Goal: Task Accomplishment & Management: Use online tool/utility

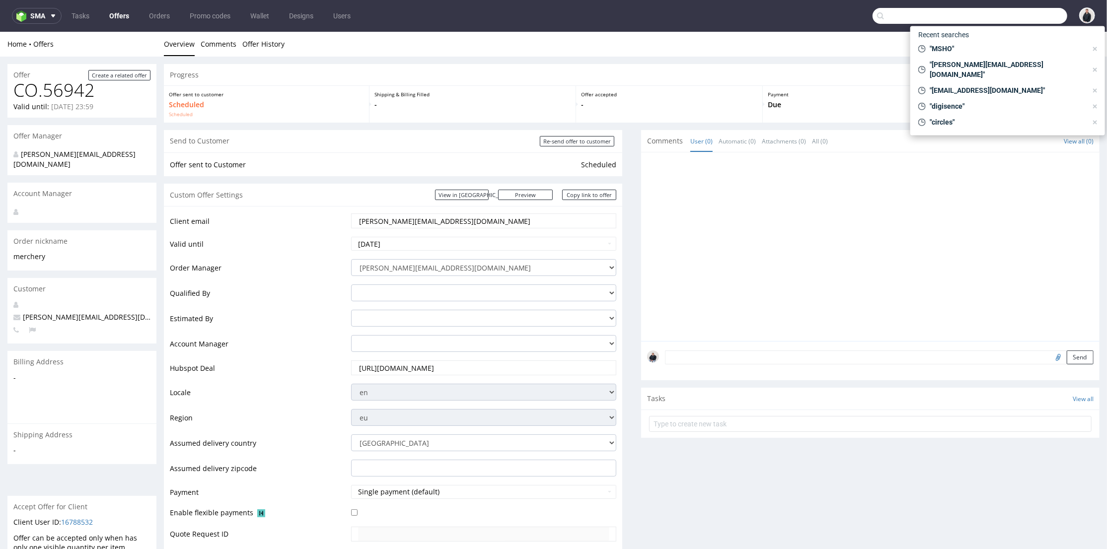
click at [1013, 18] on input "text" at bounding box center [969, 16] width 195 height 16
paste input "[DOMAIN_NAME]"
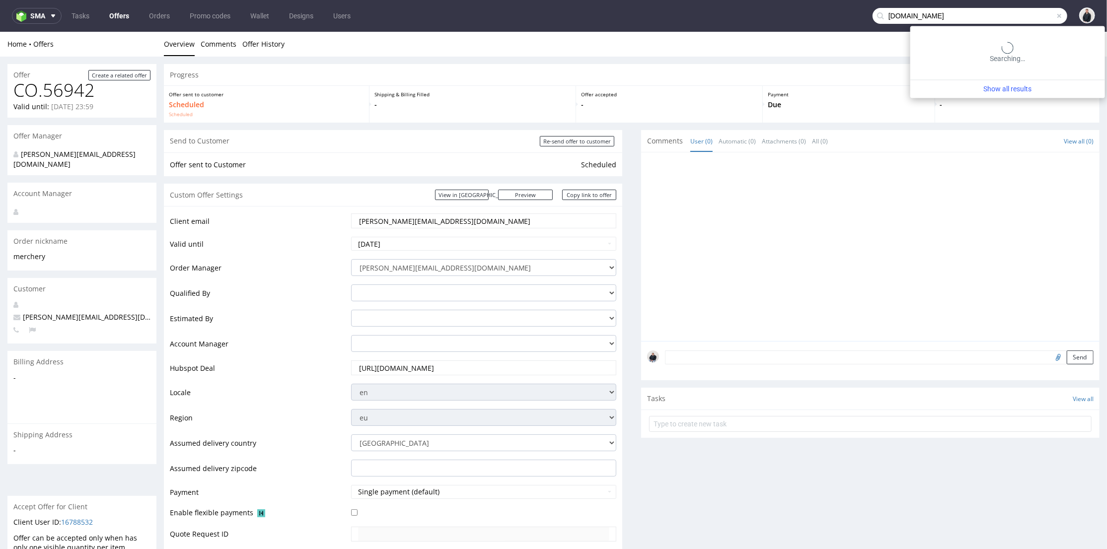
type input "[DOMAIN_NAME]"
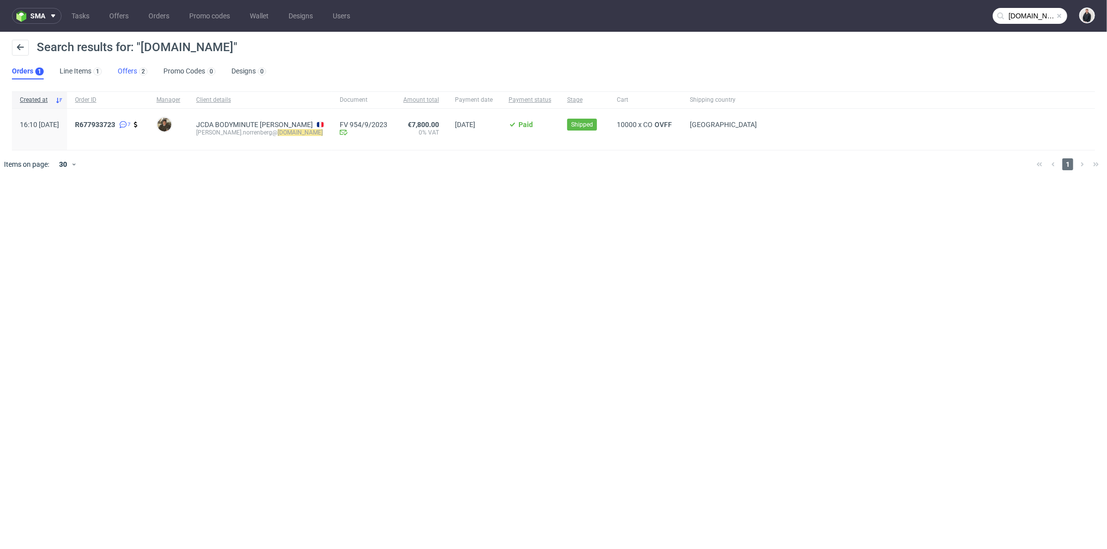
click at [137, 73] on div "2" at bounding box center [142, 71] width 10 height 10
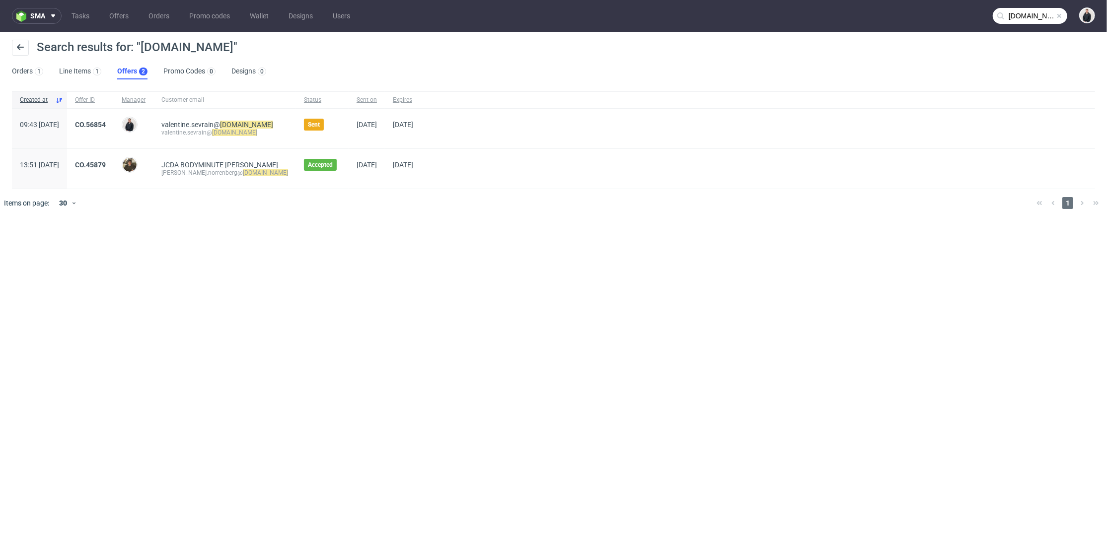
click at [114, 115] on div "CO.56854" at bounding box center [90, 129] width 47 height 40
click at [106, 123] on link "CO.56854" at bounding box center [90, 125] width 31 height 8
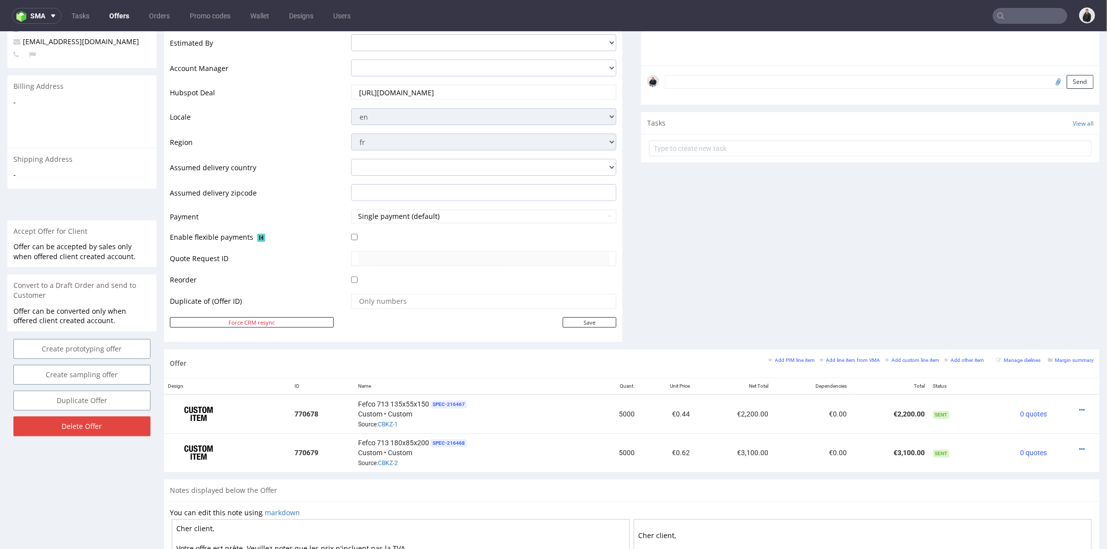
scroll to position [386, 0]
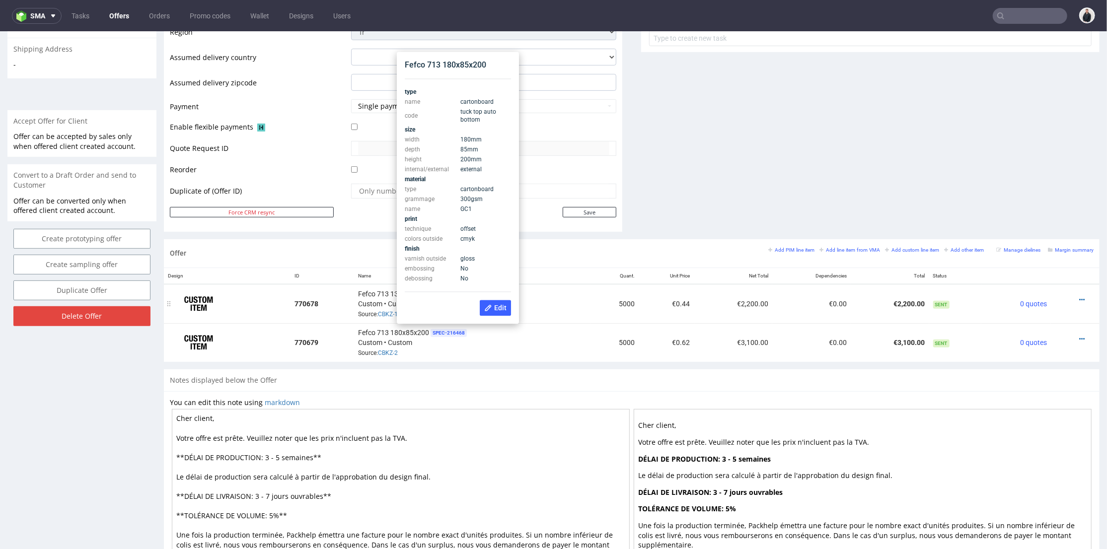
drag, startPoint x: 574, startPoint y: 283, endPoint x: 500, endPoint y: 300, distance: 75.3
click at [574, 283] on td "Fefco 713 135x55x150 SPEC- 216467 Custom • Custom Source: CBKZ-1" at bounding box center [472, 302] width 237 height 39
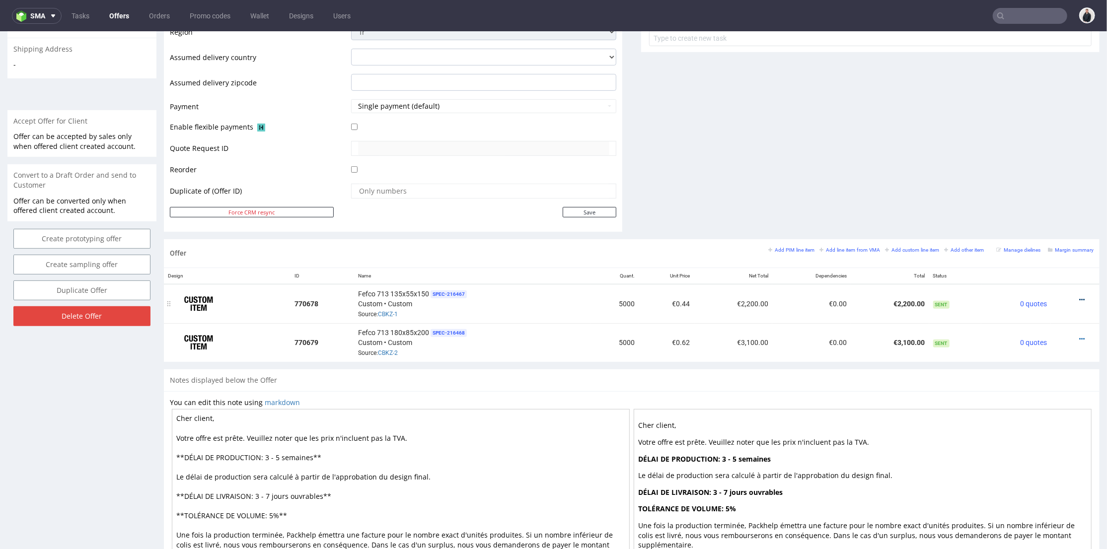
click at [1079, 297] on icon at bounding box center [1081, 299] width 5 height 7
click at [1037, 241] on span "Add quantity" at bounding box center [1037, 243] width 80 height 10
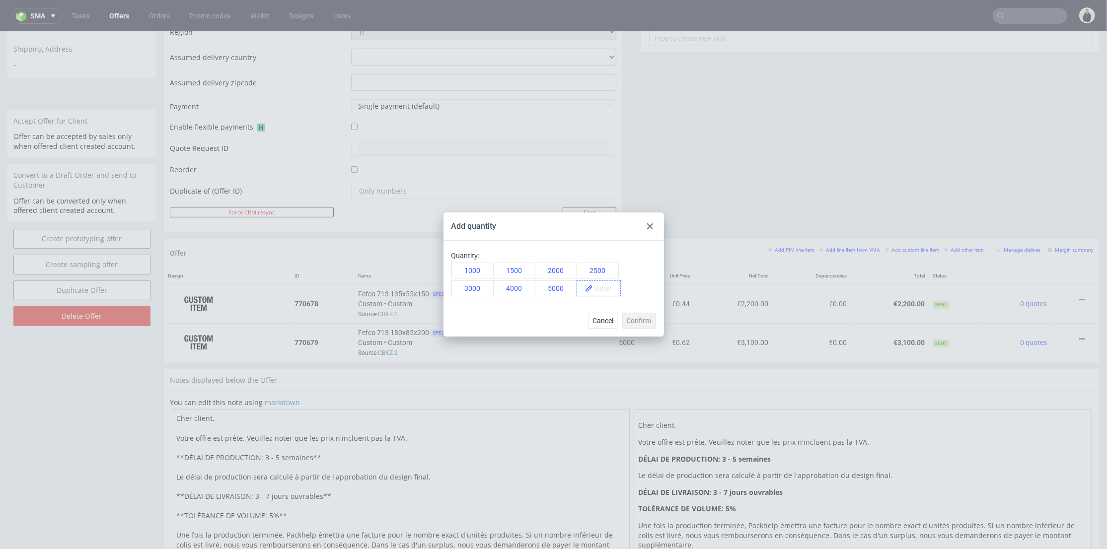
click at [598, 288] on span at bounding box center [606, 288] width 27 height 15
click at [599, 288] on span "10000" at bounding box center [608, 288] width 30 height 15
click at [653, 324] on button "Confirm" at bounding box center [639, 321] width 34 height 16
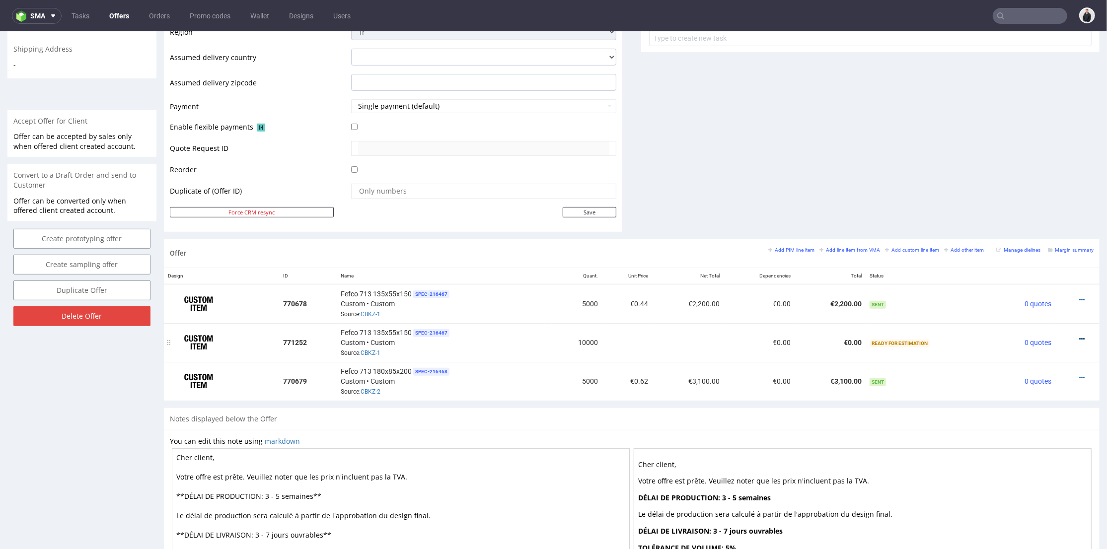
click at [1079, 336] on icon at bounding box center [1081, 338] width 5 height 7
click at [1049, 225] on span "Add cost manually" at bounding box center [1037, 227] width 80 height 10
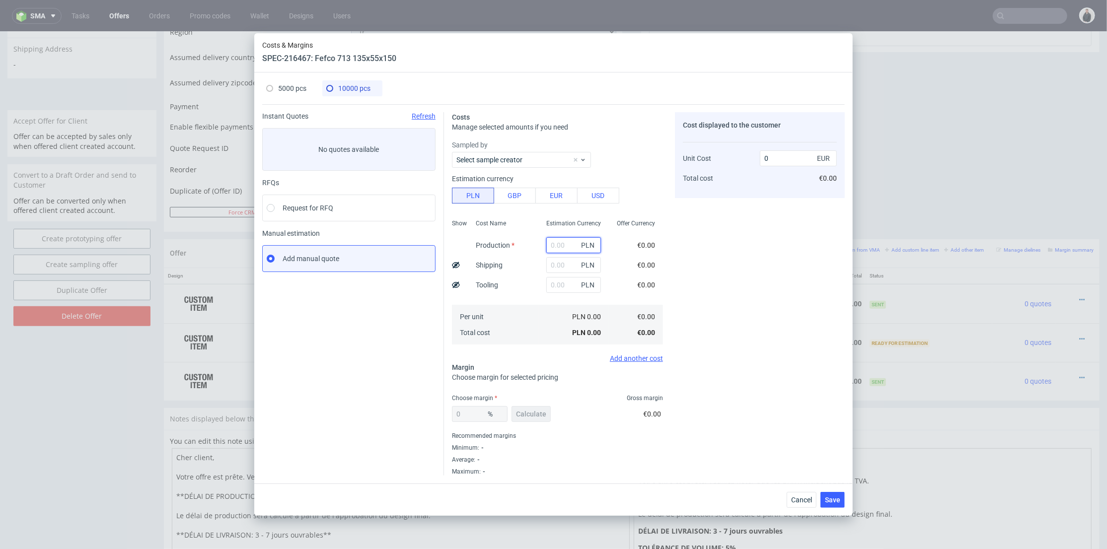
click at [566, 245] on input "text" at bounding box center [573, 245] width 55 height 16
paste input "5650"
type input "5650"
type input "0.13"
type input "5650"
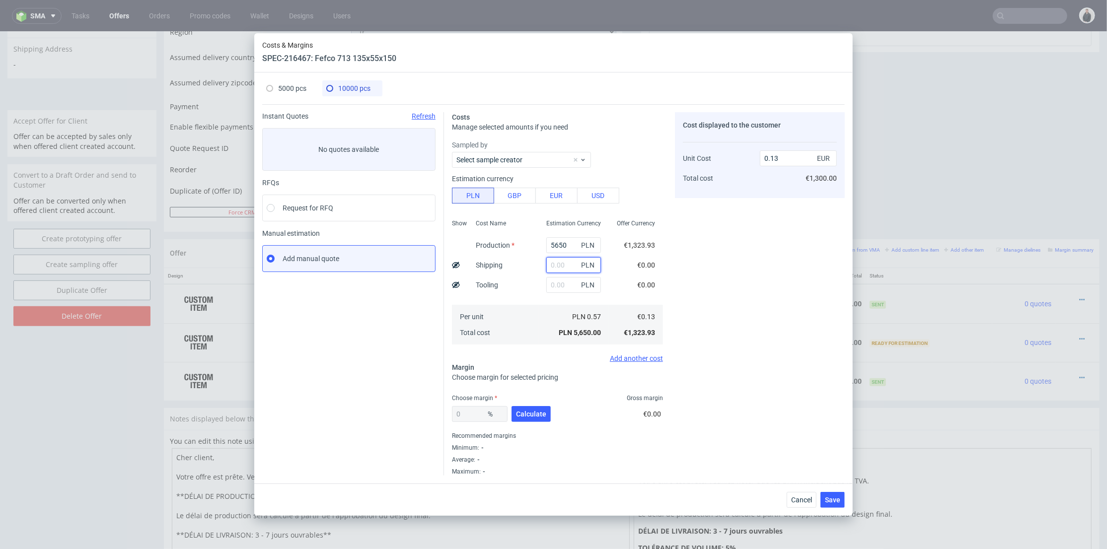
click at [547, 267] on input "text" at bounding box center [573, 265] width 55 height 16
type input "900"
click at [527, 299] on div "Cost Name Production Shipping Tooling Per unit Total cost" at bounding box center [503, 280] width 70 height 131
type input "0.15"
click at [540, 408] on button "Calculate" at bounding box center [530, 414] width 39 height 16
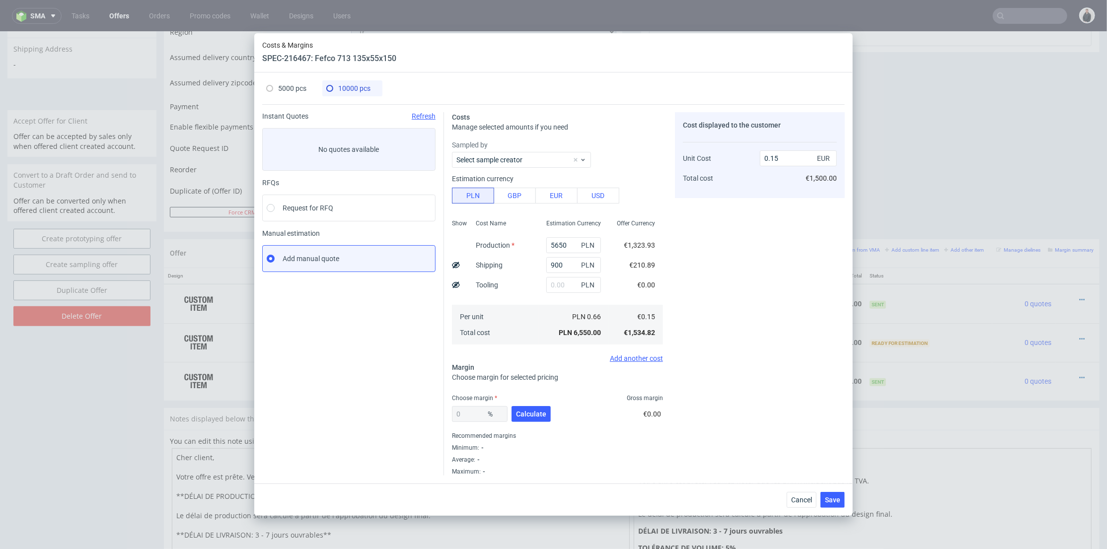
type input "36.49"
type input "0.24"
click at [761, 407] on div "Cost displayed to the customer Unit Cost Total cost 0.24 EUR €2,400.00" at bounding box center [760, 293] width 170 height 363
click at [292, 89] on span "5000 pcs" at bounding box center [292, 88] width 28 height 8
type input "4250"
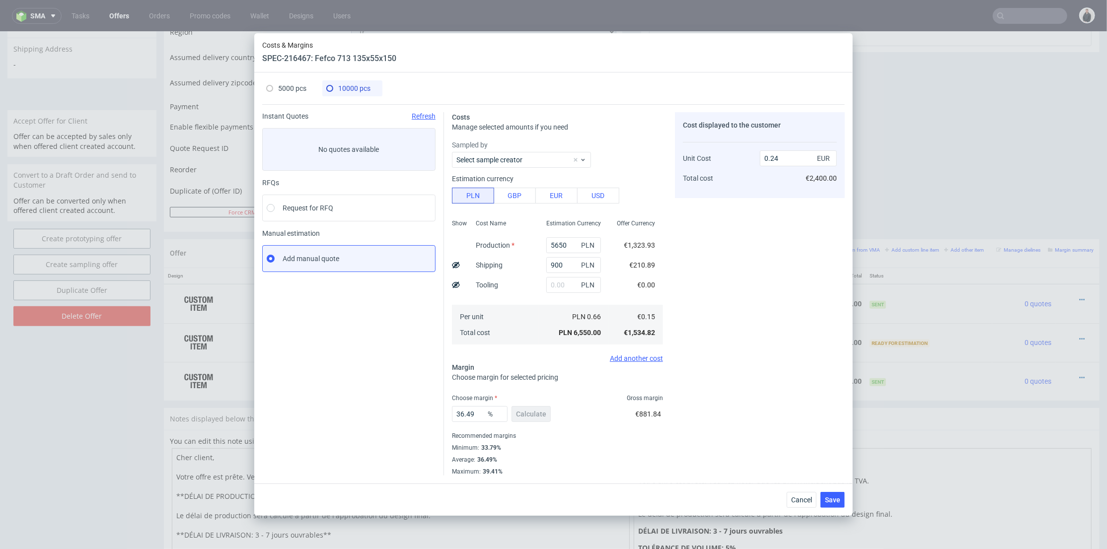
type input "625"
type input "38.29"
type input "0.44"
click at [349, 86] on span "10000 pcs" at bounding box center [354, 88] width 32 height 8
type input "5650"
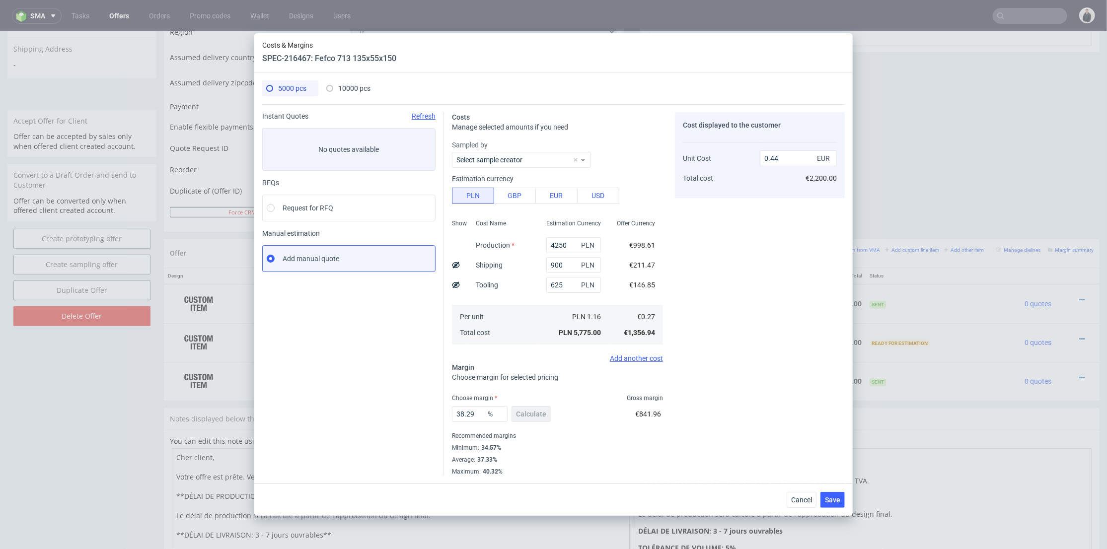
type input "36.49"
click at [770, 155] on input "0.24" at bounding box center [798, 158] width 77 height 16
type input "0.34"
click at [761, 209] on div "Cost displayed to the customer Unit Cost Total cost 0.34 EUR €2,400.00" at bounding box center [760, 293] width 170 height 363
type input "55.88235294117647"
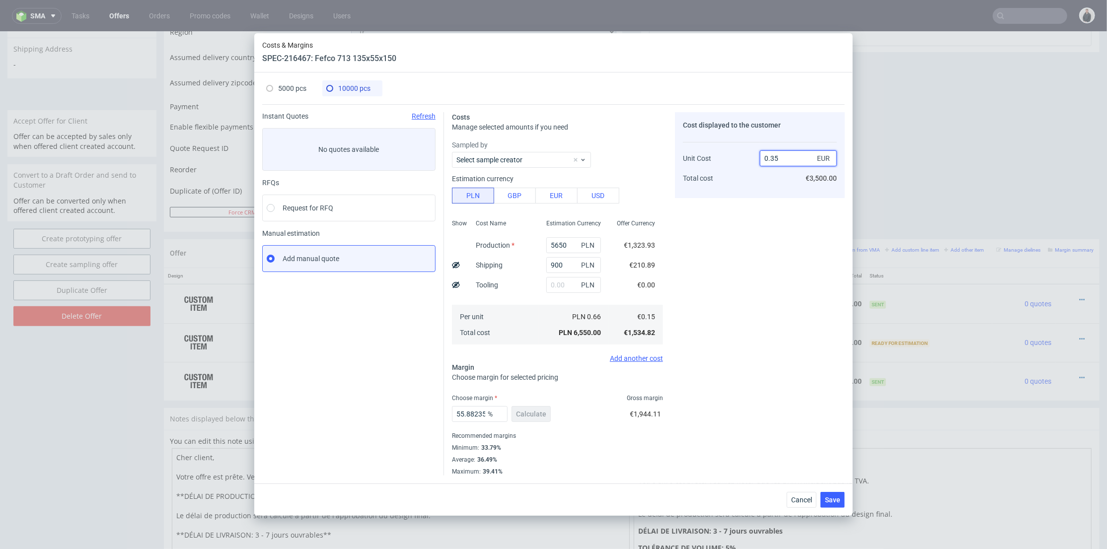
drag, startPoint x: 774, startPoint y: 159, endPoint x: 780, endPoint y: 169, distance: 11.8
click at [780, 161] on input "0.35" at bounding box center [798, 158] width 77 height 16
type input "0.30"
type input "50"
click at [777, 174] on div "0.31 EUR €3,100.00" at bounding box center [798, 164] width 77 height 52
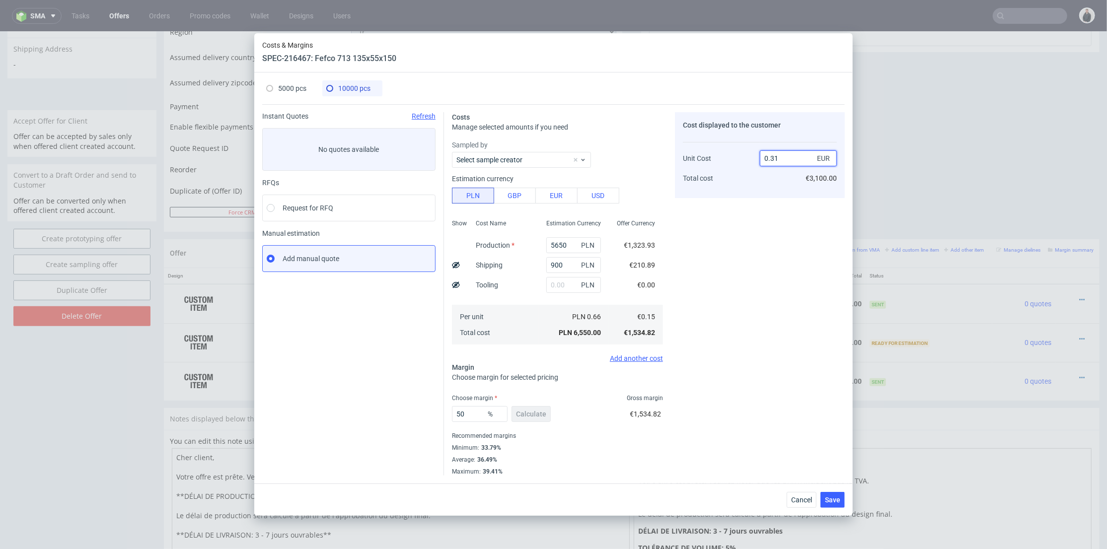
click at [777, 159] on input "0.31" at bounding box center [798, 158] width 77 height 16
type input "0.33"
click at [784, 194] on div "Cost displayed to the customer Unit Cost Total cost 0.33 EUR €3,100.00" at bounding box center [760, 155] width 170 height 86
type input "54.54545454545454"
type input "0.34"
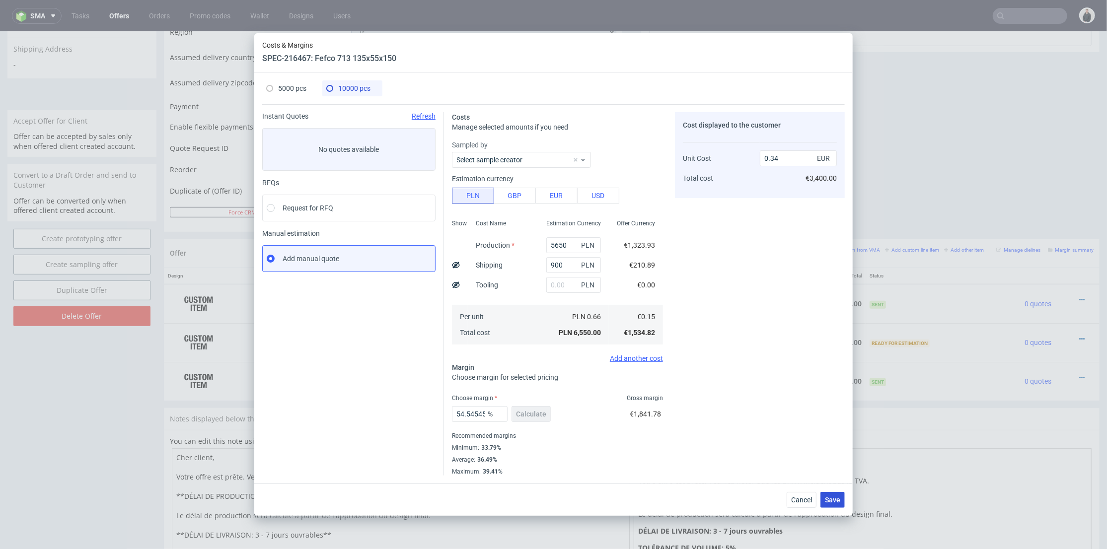
click at [834, 501] on span "Save" at bounding box center [832, 499] width 15 height 7
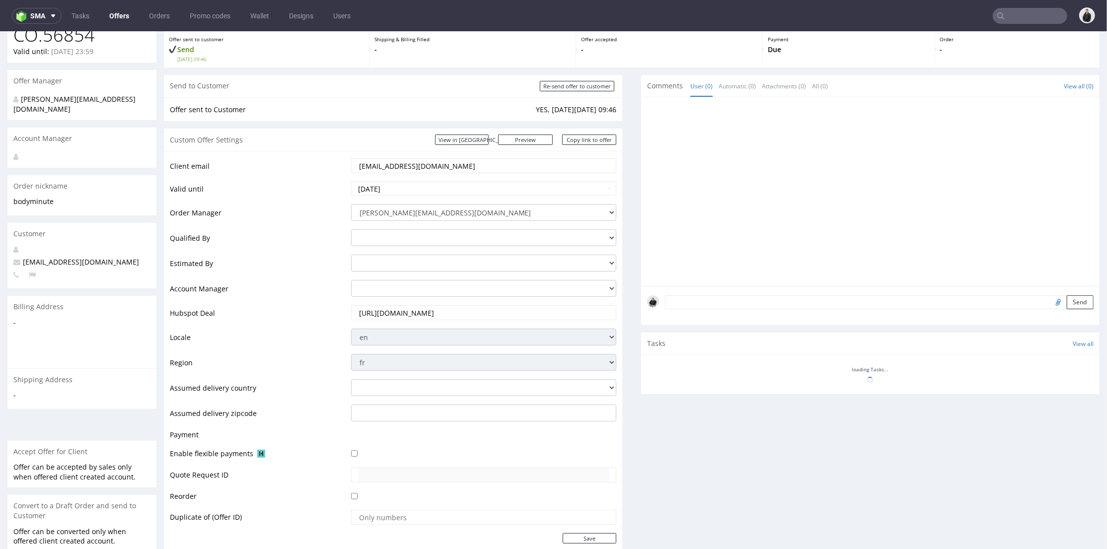
scroll to position [331, 0]
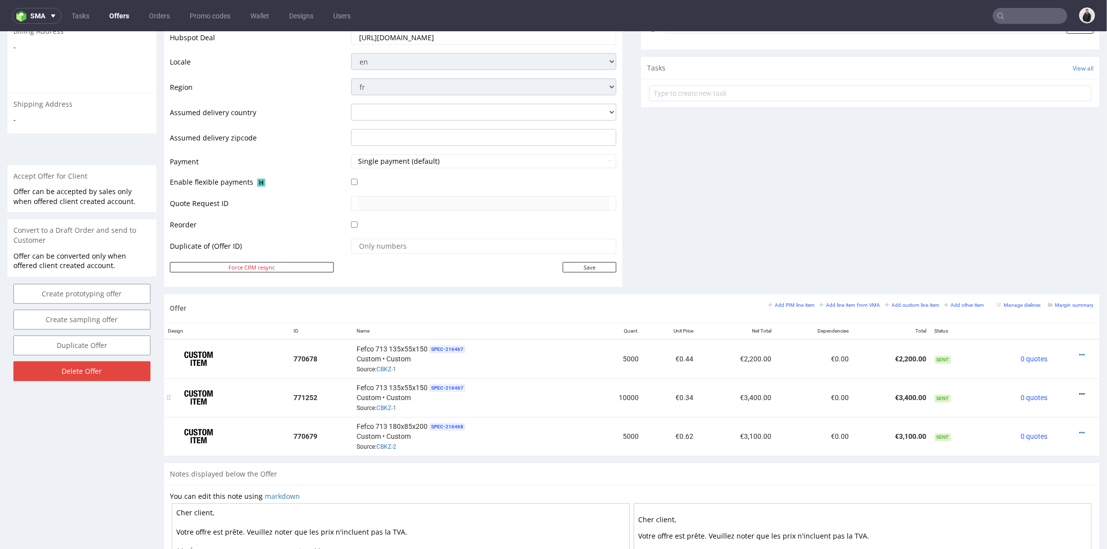
click at [1079, 390] on icon at bounding box center [1081, 393] width 5 height 7
click at [1039, 282] on span "Edit item price" at bounding box center [1037, 283] width 80 height 10
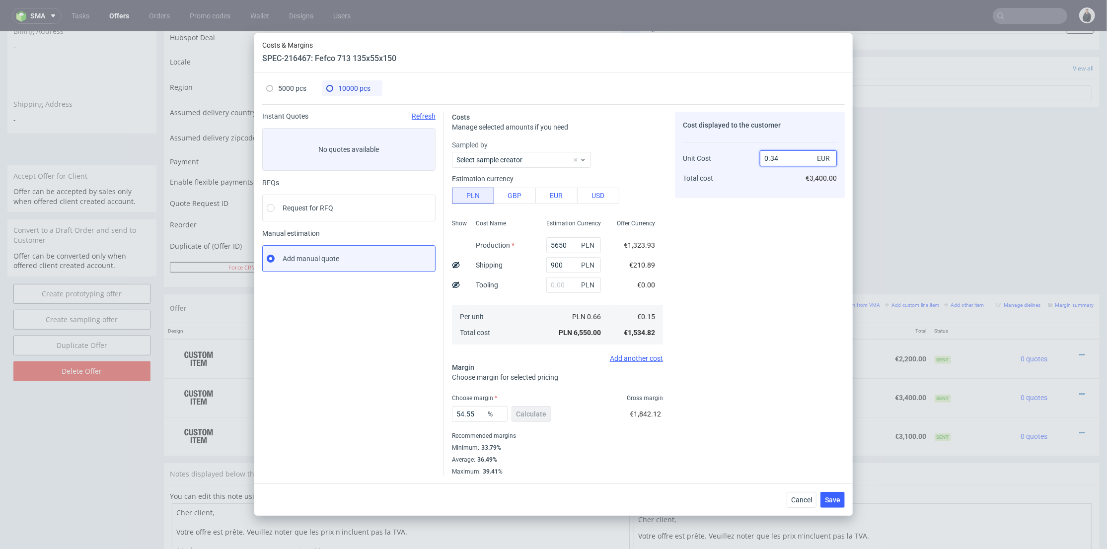
drag, startPoint x: 773, startPoint y: 160, endPoint x: 781, endPoint y: 171, distance: 13.9
click at [782, 160] on input "0.34" at bounding box center [798, 158] width 77 height 16
type input "0.30"
click at [780, 209] on div "Cost displayed to the customer Unit Cost Total cost 0.30 EUR €3,400.00" at bounding box center [760, 293] width 170 height 363
type input "50"
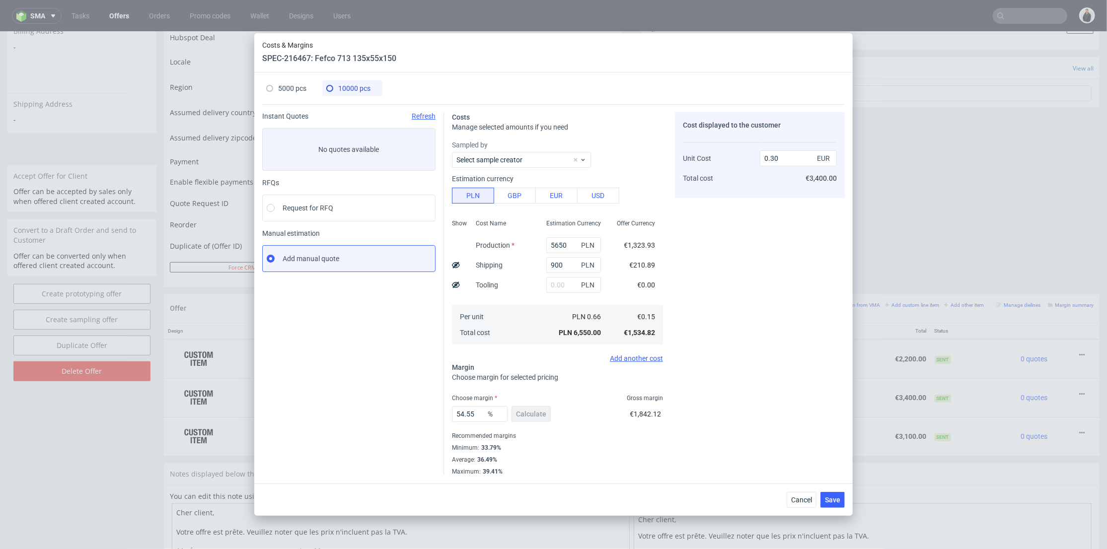
type input "0.31"
click at [847, 497] on div "Cancel Save" at bounding box center [553, 500] width 598 height 32
click at [837, 499] on span "Save" at bounding box center [832, 499] width 15 height 7
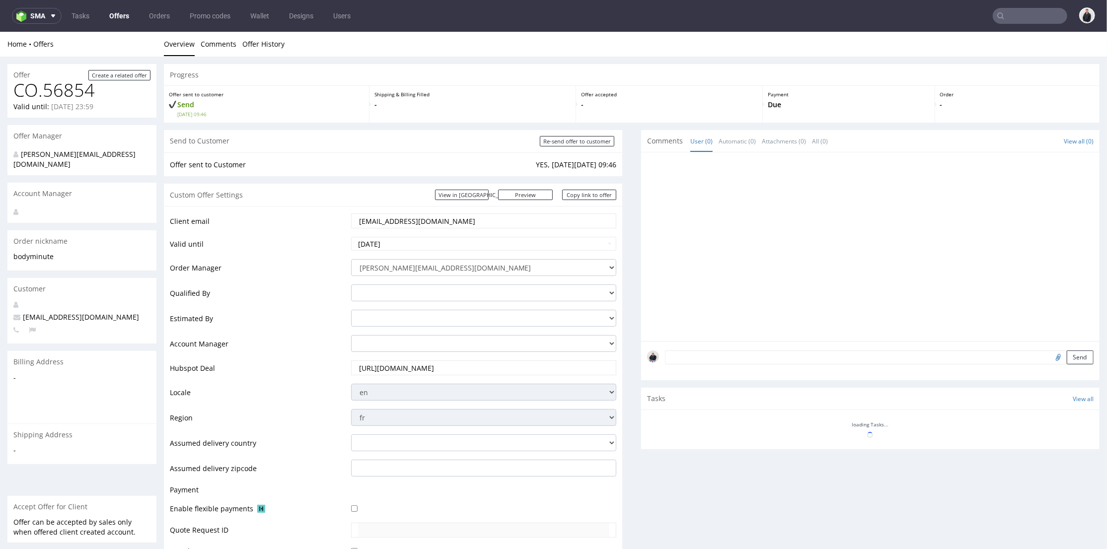
scroll to position [276, 0]
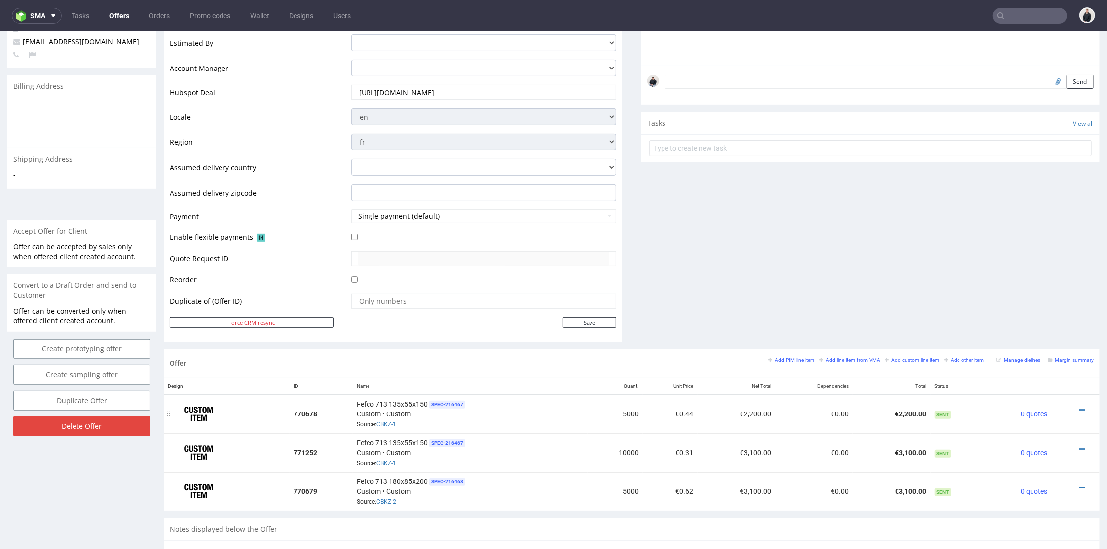
click at [1070, 410] on div at bounding box center [1072, 410] width 34 height 10
click at [1079, 407] on icon at bounding box center [1081, 409] width 5 height 7
click at [1049, 371] on span "Hide item from customer" at bounding box center [1035, 371] width 82 height 10
click at [1079, 447] on icon at bounding box center [1081, 448] width 5 height 7
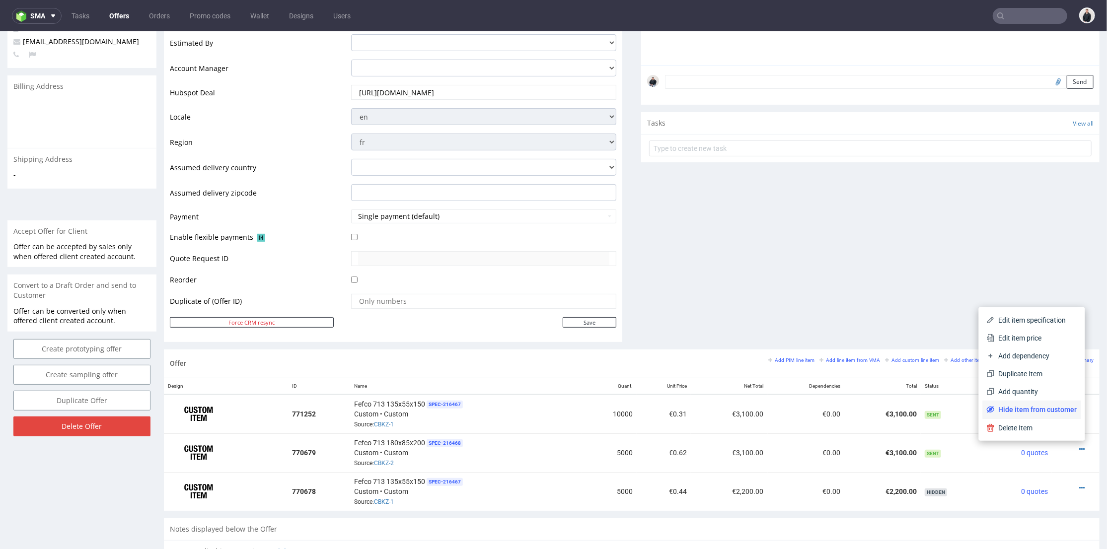
click at [1051, 412] on span "Hide item from customer" at bounding box center [1035, 409] width 82 height 10
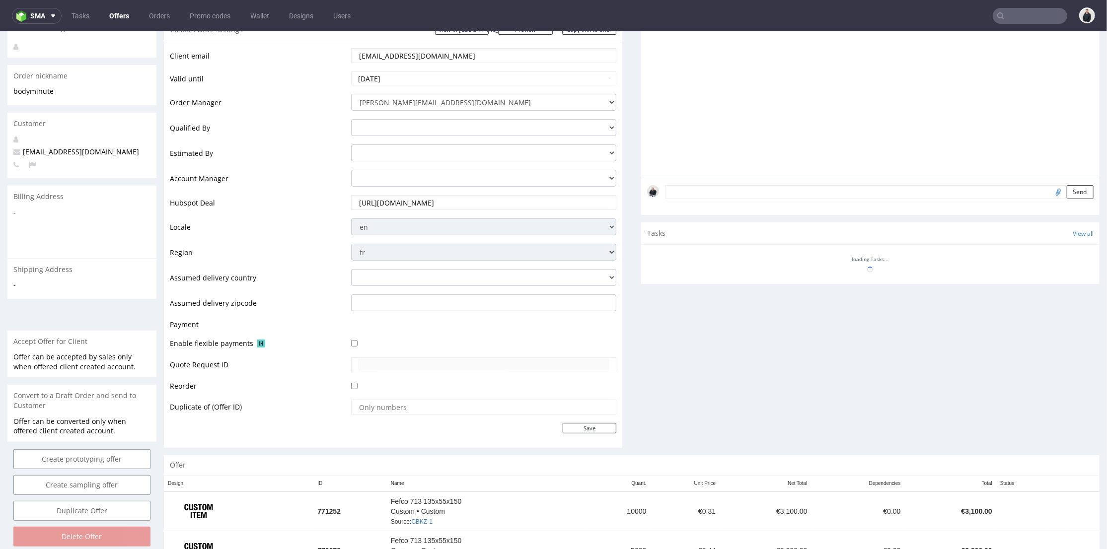
scroll to position [0, 0]
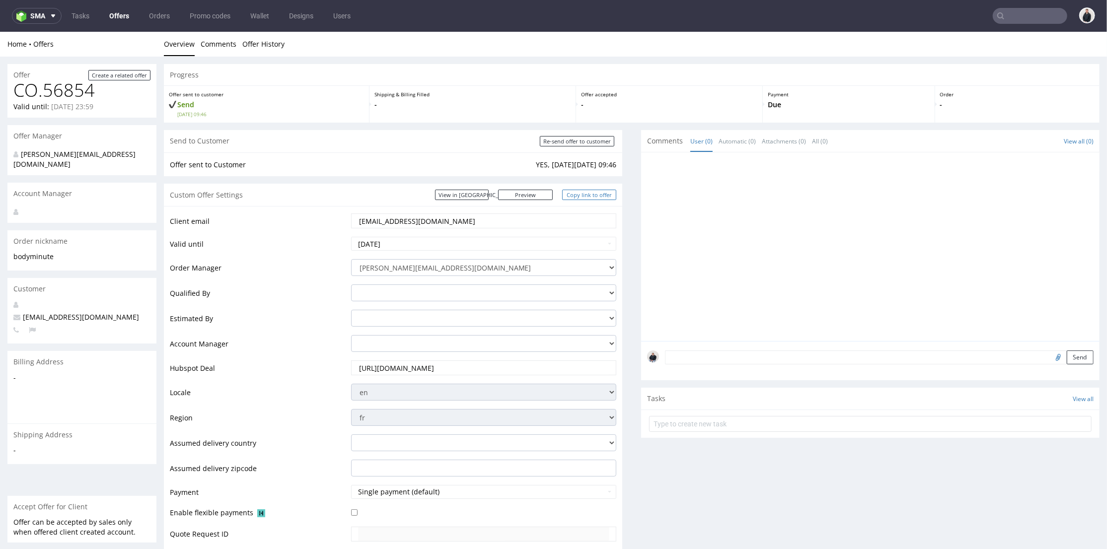
click at [581, 190] on link "Copy link to offer" at bounding box center [589, 194] width 55 height 10
click at [583, 144] on input "Re-send offer to customer" at bounding box center [577, 141] width 74 height 10
type input "In progress..."
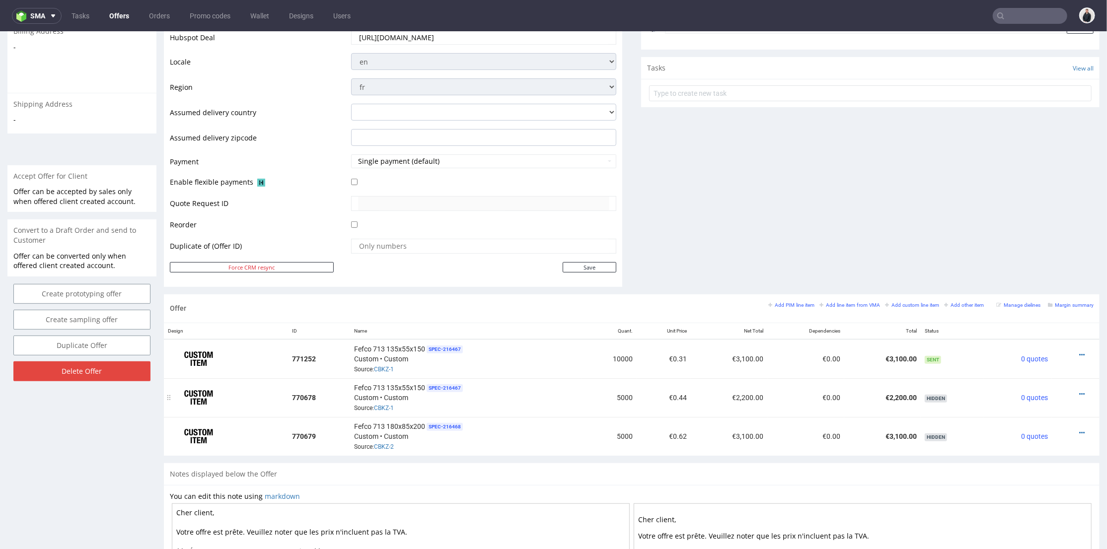
scroll to position [386, 0]
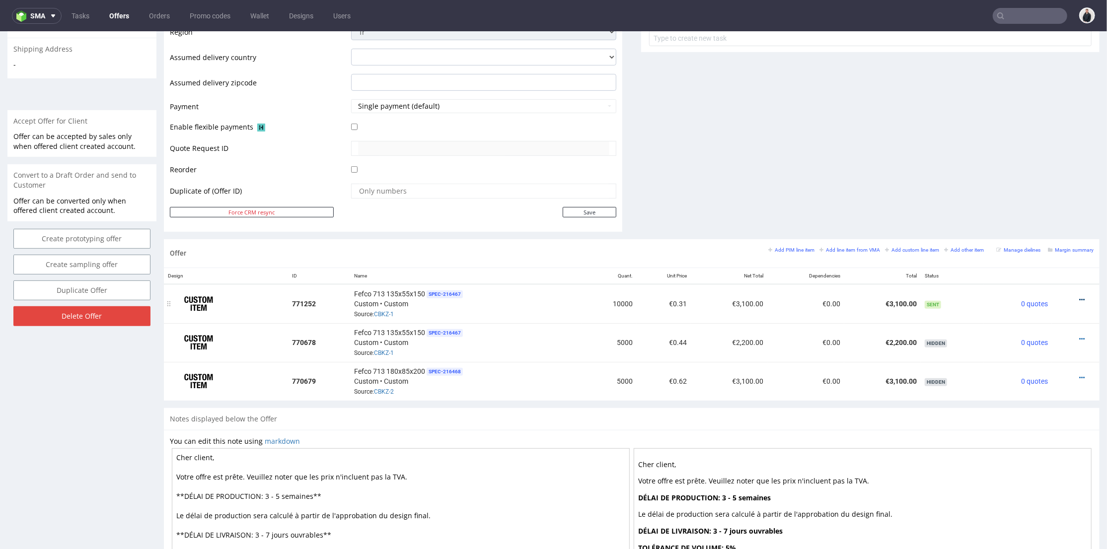
click at [1079, 298] on icon at bounding box center [1081, 299] width 5 height 7
click at [1031, 186] on span "Edit item price" at bounding box center [1037, 189] width 80 height 10
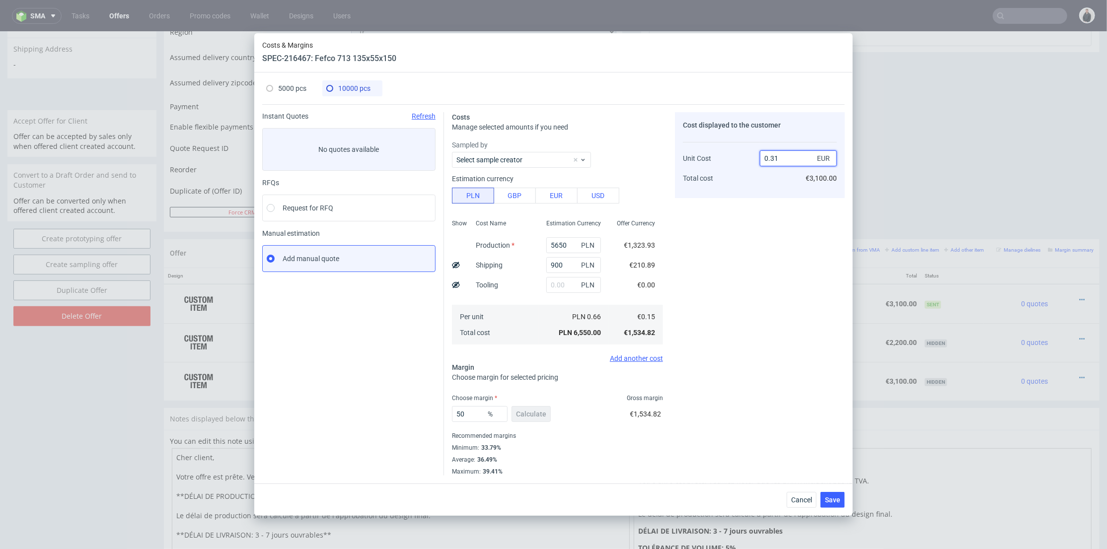
drag, startPoint x: 776, startPoint y: 158, endPoint x: 783, endPoint y: 175, distance: 18.5
click at [777, 158] on input "0.31" at bounding box center [798, 158] width 77 height 16
type input "0.32"
click at [785, 192] on div "Cost displayed to the customer Unit Cost Total cost 0.32 EUR €3,100.00" at bounding box center [760, 155] width 170 height 86
type input "53.125"
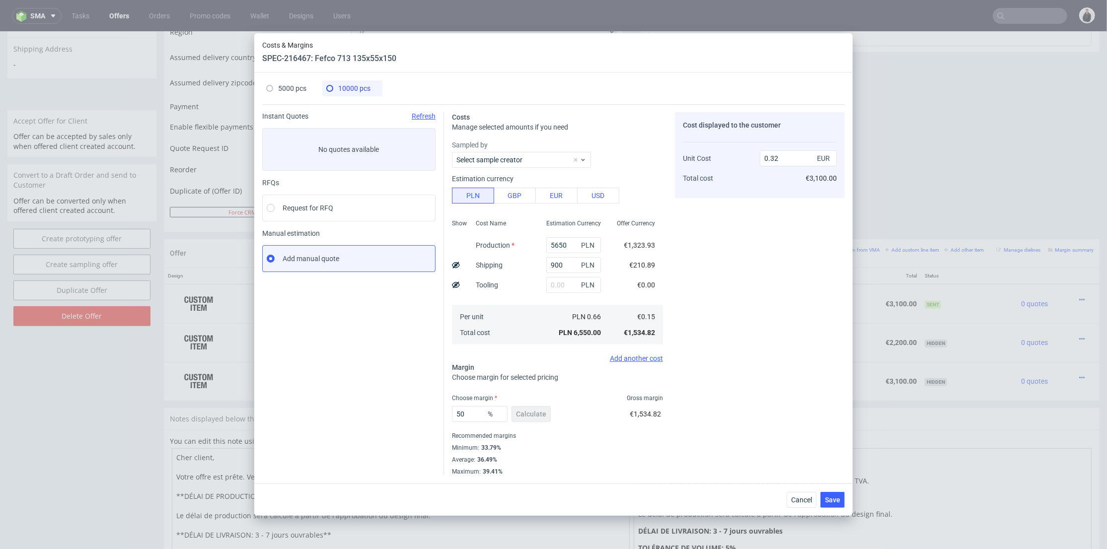
type input "0.33"
click at [827, 494] on button "Save" at bounding box center [832, 500] width 24 height 16
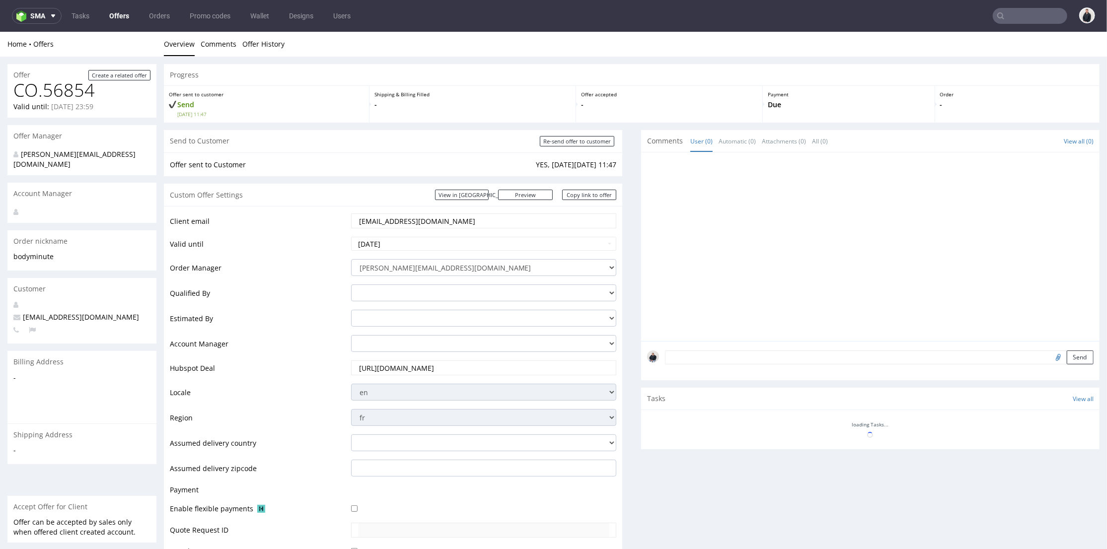
scroll to position [339, 0]
